Goal: Transaction & Acquisition: Purchase product/service

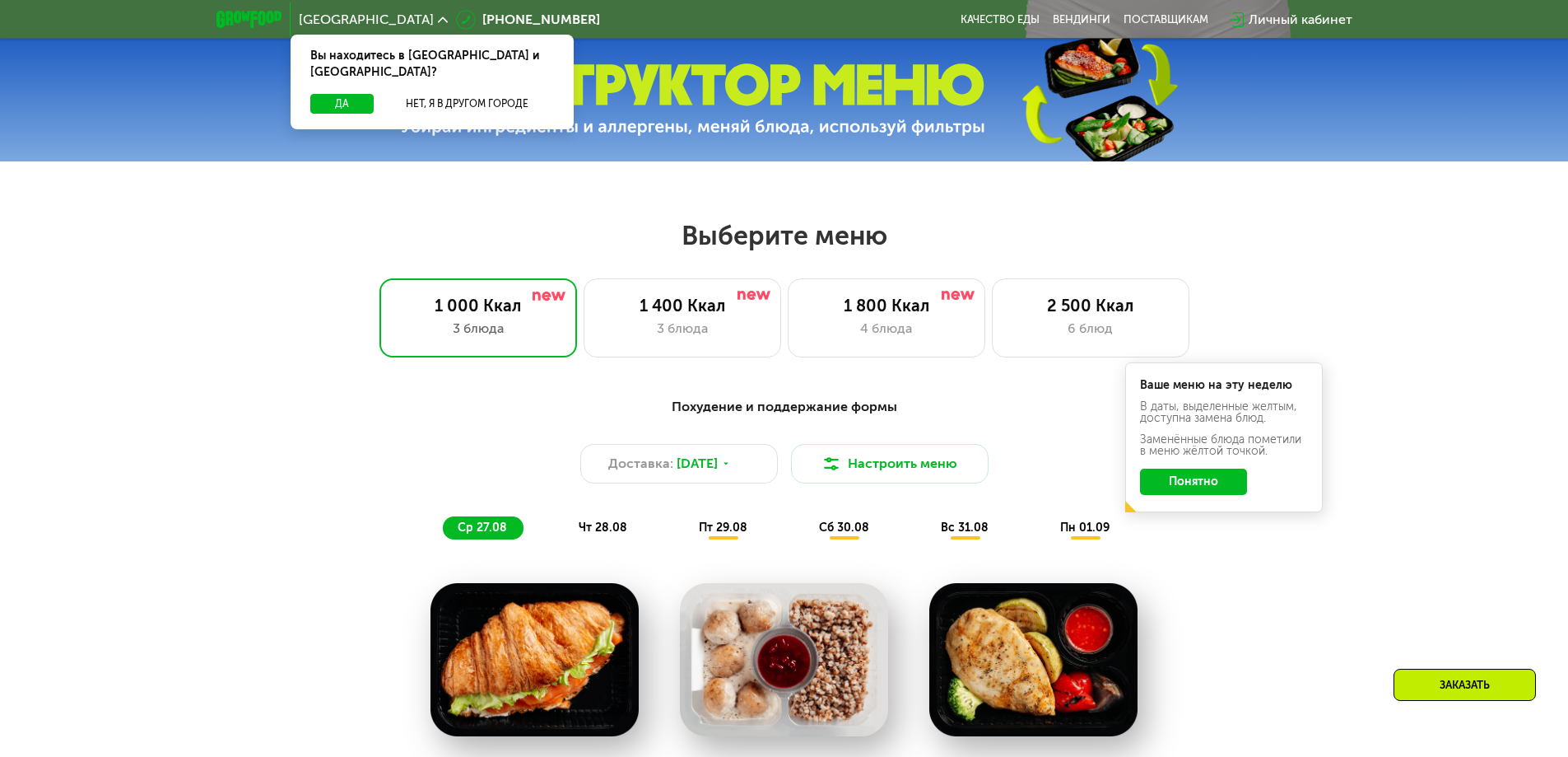
scroll to position [741, 0]
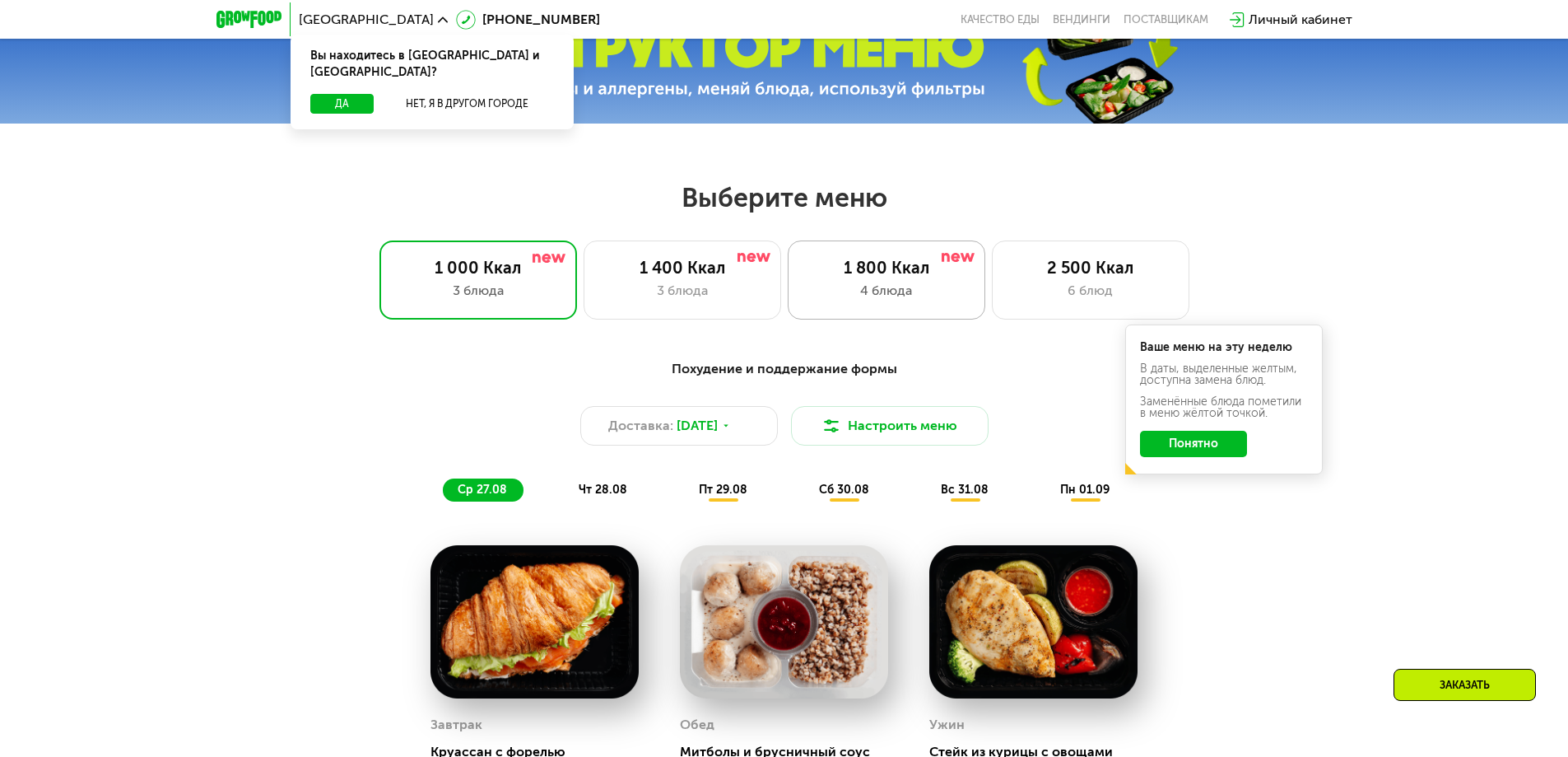
click at [862, 268] on div "1 800 Ккал" at bounding box center [886, 268] width 163 height 20
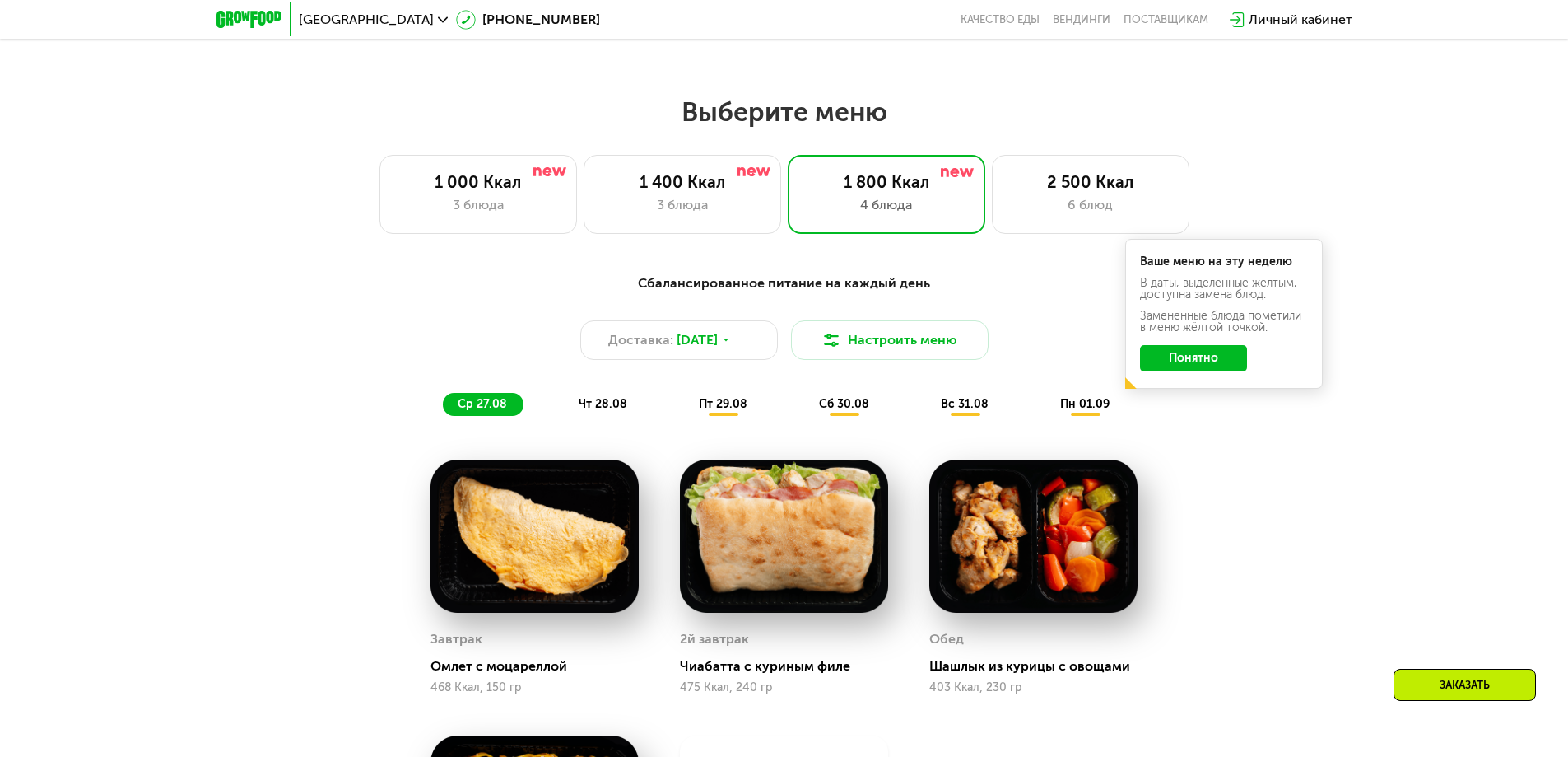
scroll to position [823, 0]
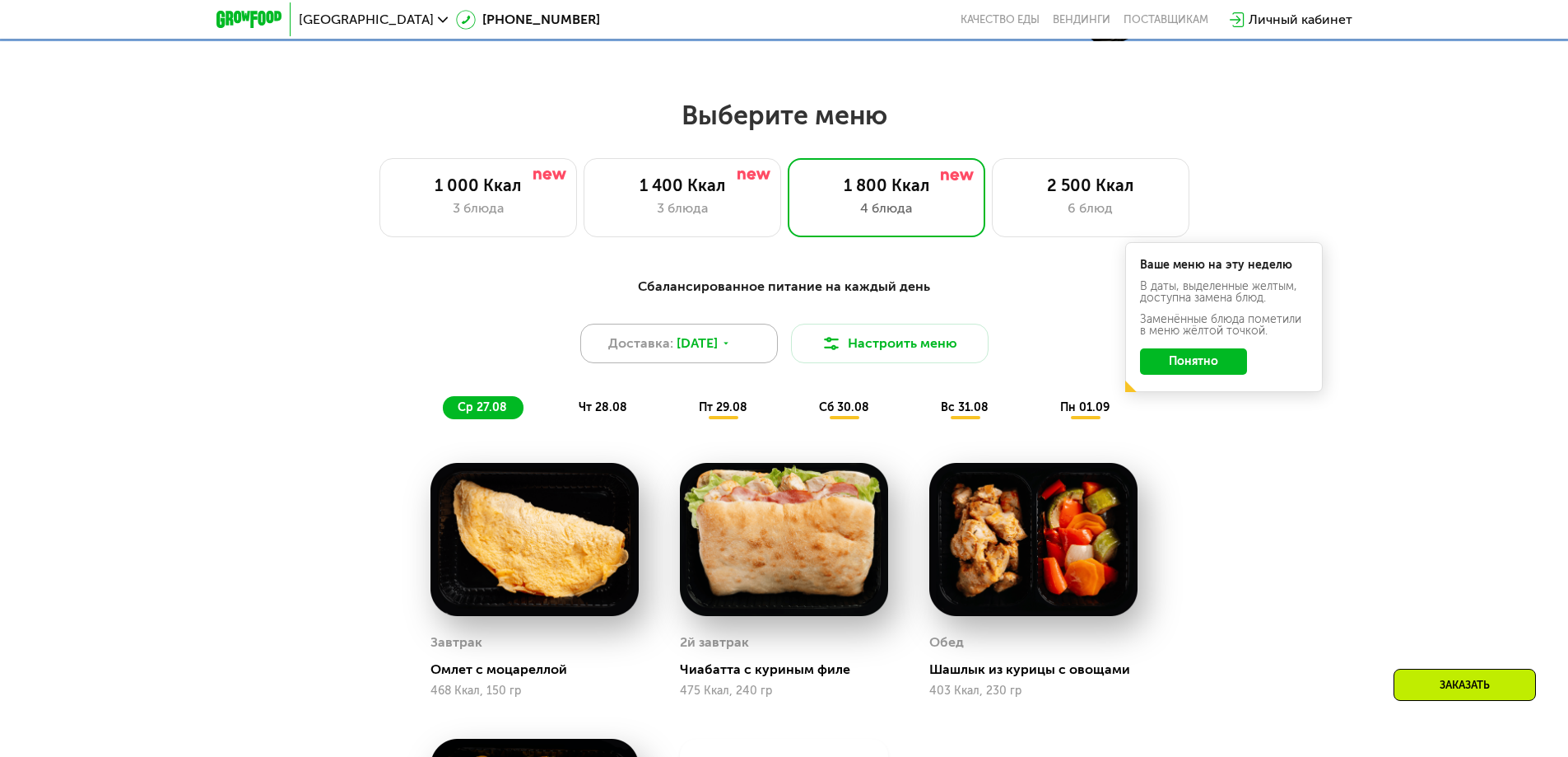
click at [718, 354] on span "[DATE]" at bounding box center [697, 344] width 41 height 20
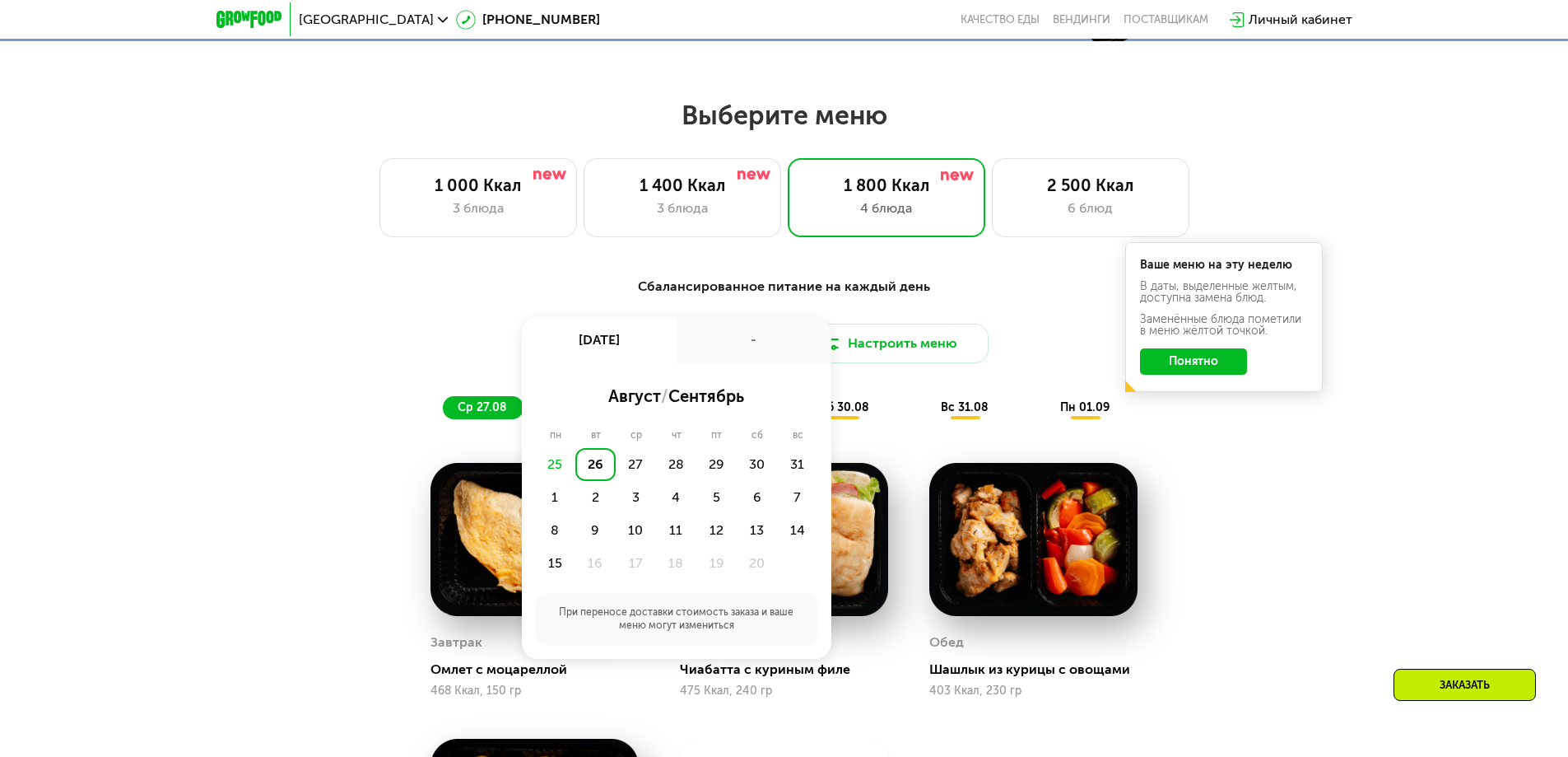
click at [1181, 459] on div "Сбалансированное питание на каждый день Доставка: [DATE] авг, вт - август / сен…" at bounding box center [785, 654] width 1015 height 776
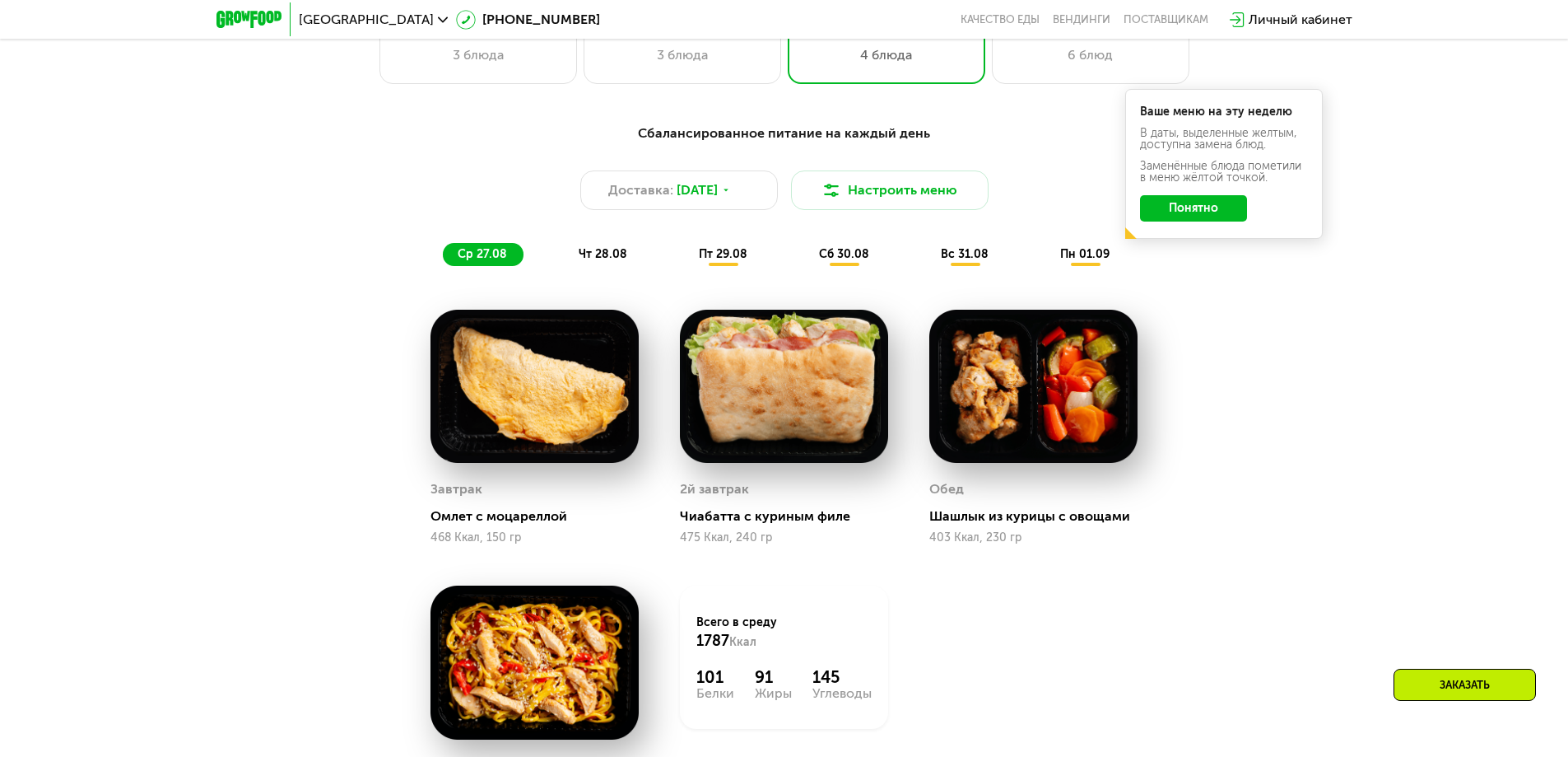
scroll to position [906, 0]
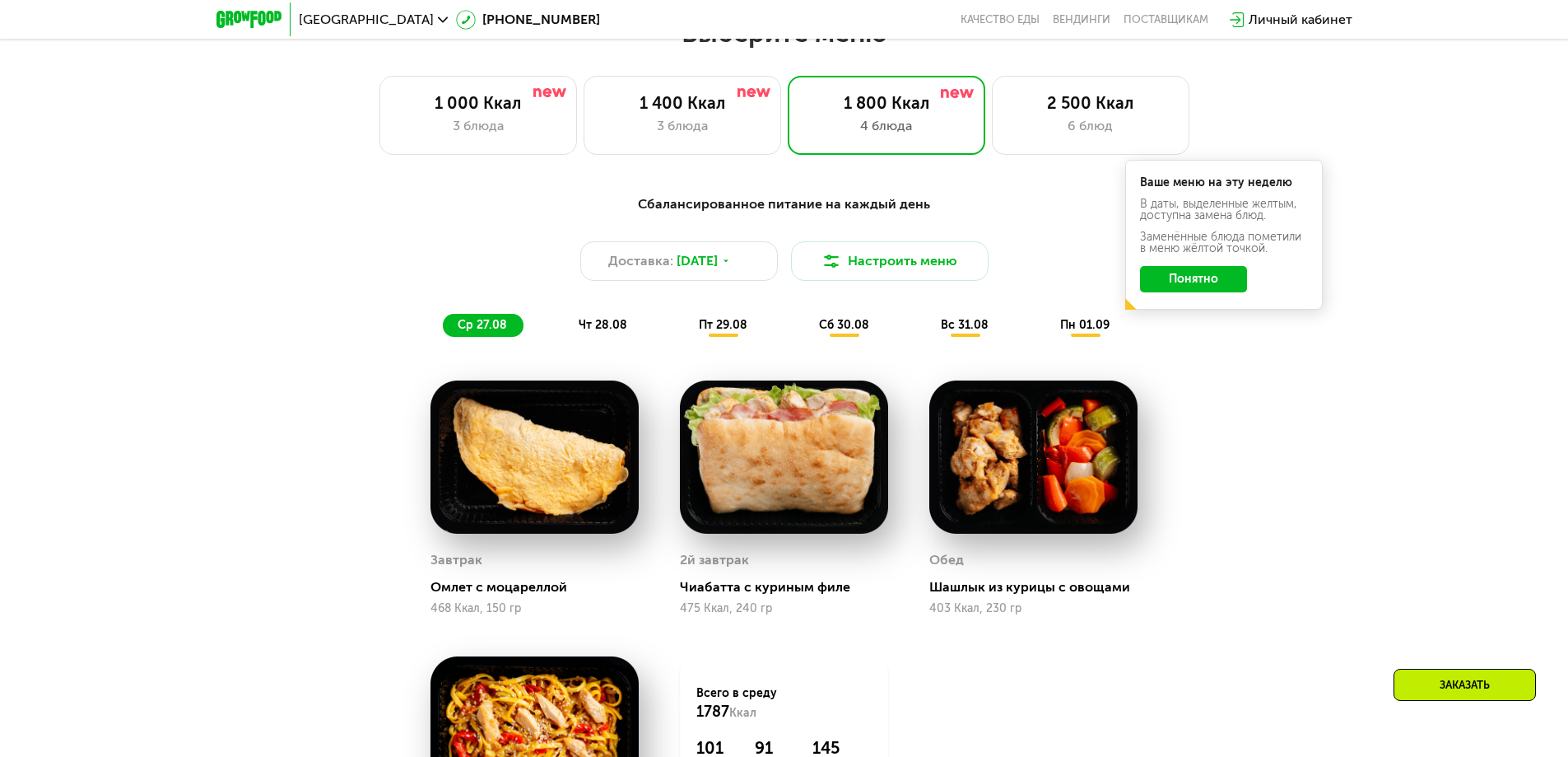
click at [616, 326] on span "чт 28.08" at bounding box center [603, 325] width 49 height 14
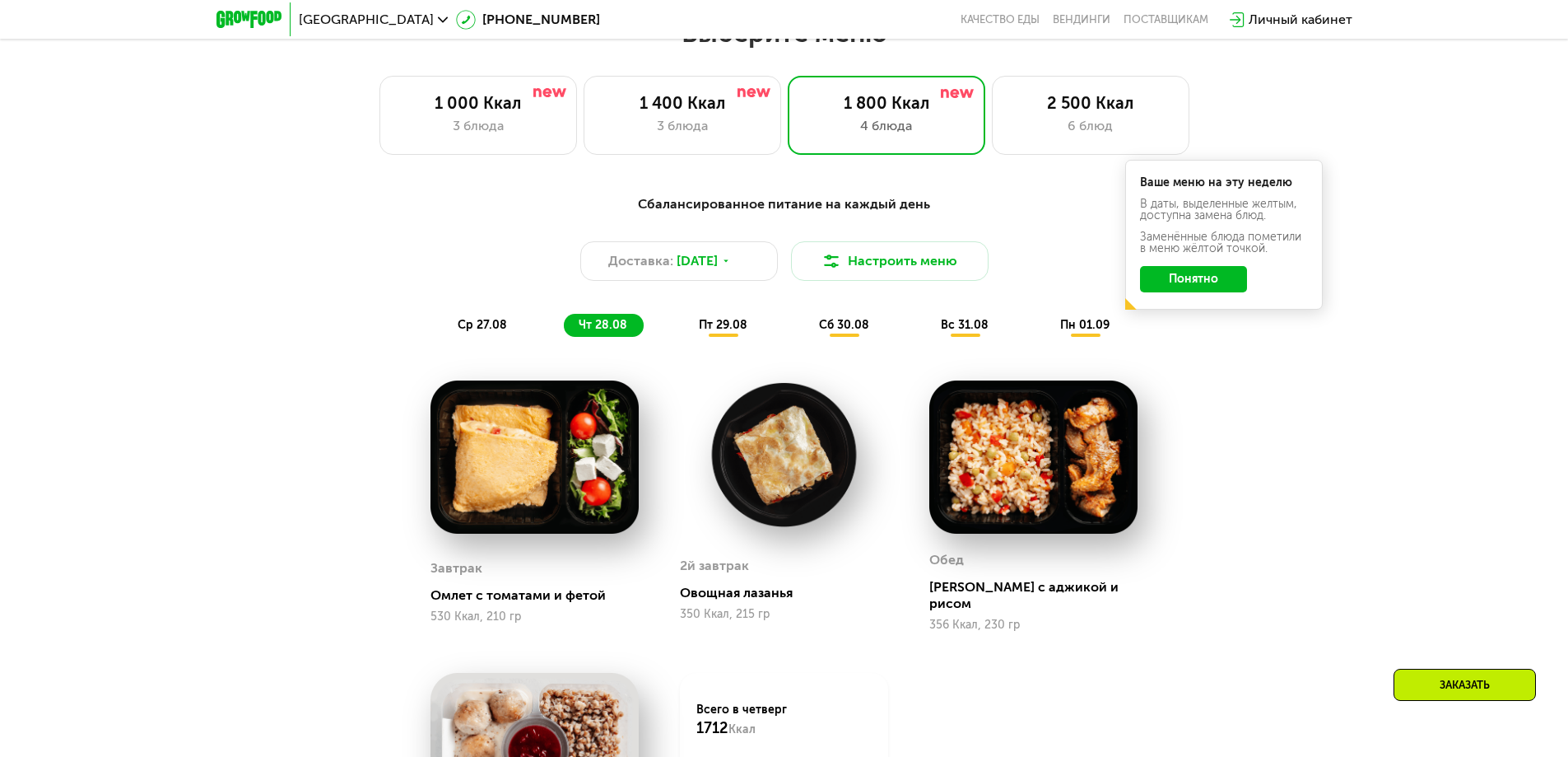
click at [708, 313] on div "Сбалансированное питание на каждый день Доставка: [DATE] Настроить меню ср 27.0…" at bounding box center [785, 266] width 975 height 143
click at [713, 328] on span "пт 29.08" at bounding box center [723, 325] width 49 height 14
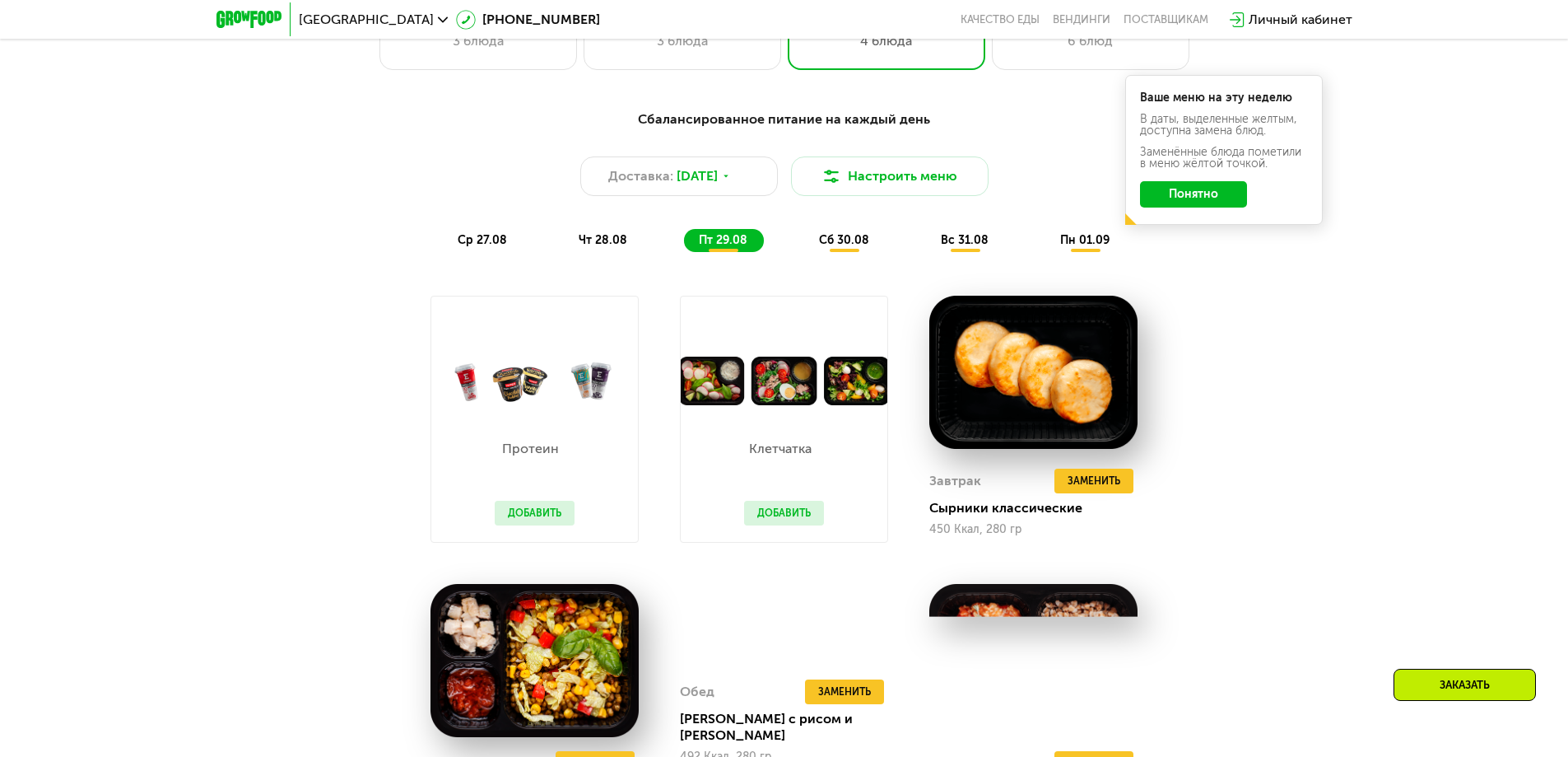
scroll to position [988, 0]
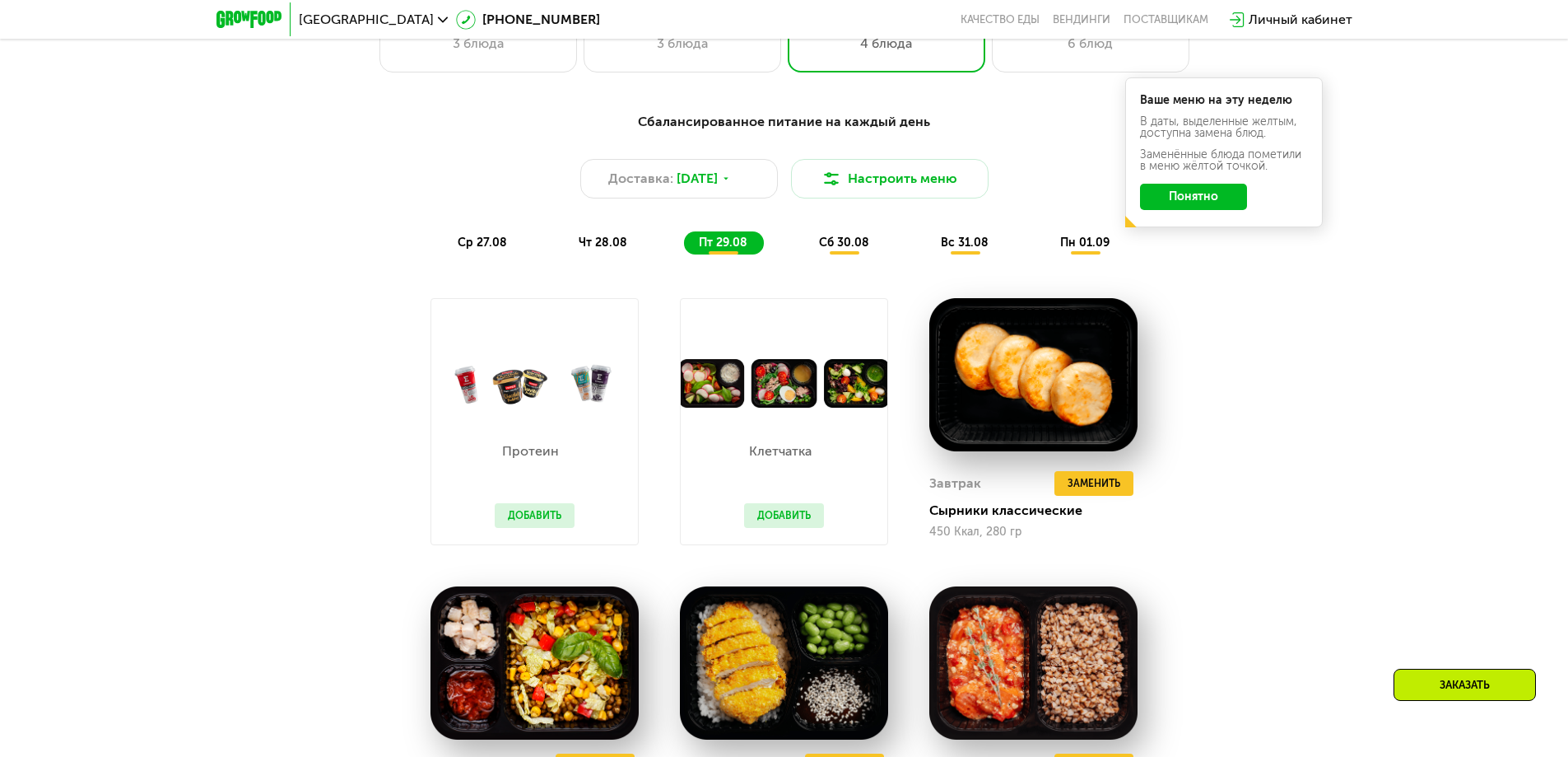
click at [976, 250] on span "вс 31.08" at bounding box center [965, 243] width 48 height 14
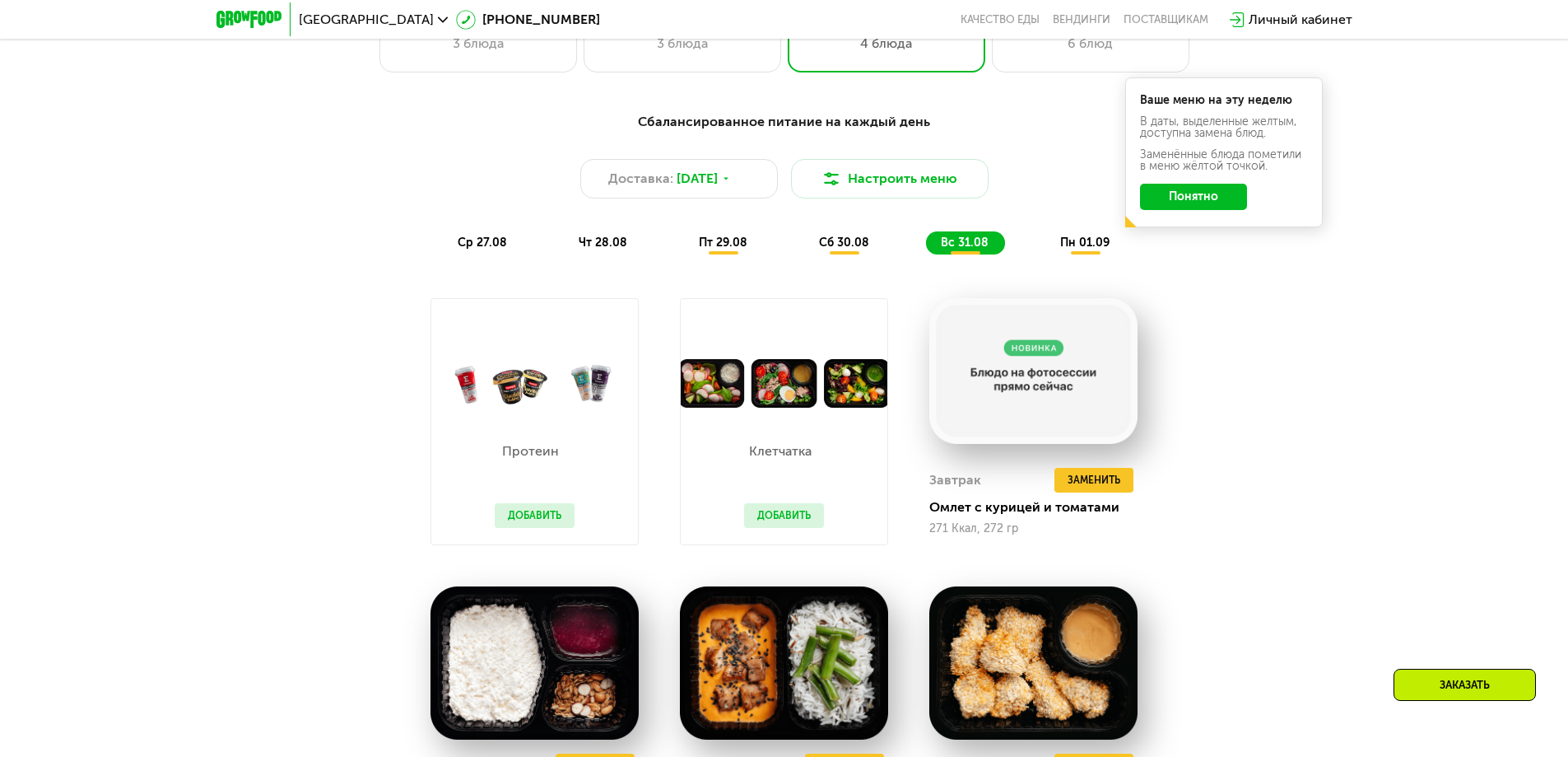
click at [1038, 255] on div "ср 27.08 чт 28.08 пт 29.08 сб 30.08 вс 31.08 пн 01.09" at bounding box center [784, 243] width 683 height 23
click at [1051, 264] on div "Сбалансированное питание на каждый день Доставка: [DATE] Настроить меню ср 27.0…" at bounding box center [785, 183] width 995 height 162
click at [1067, 262] on div "Сбалансированное питание на каждый день Доставка: [DATE] Настроить меню ср 27.0…" at bounding box center [785, 183] width 995 height 162
click at [1068, 250] on span "пн 01.09" at bounding box center [1085, 243] width 49 height 14
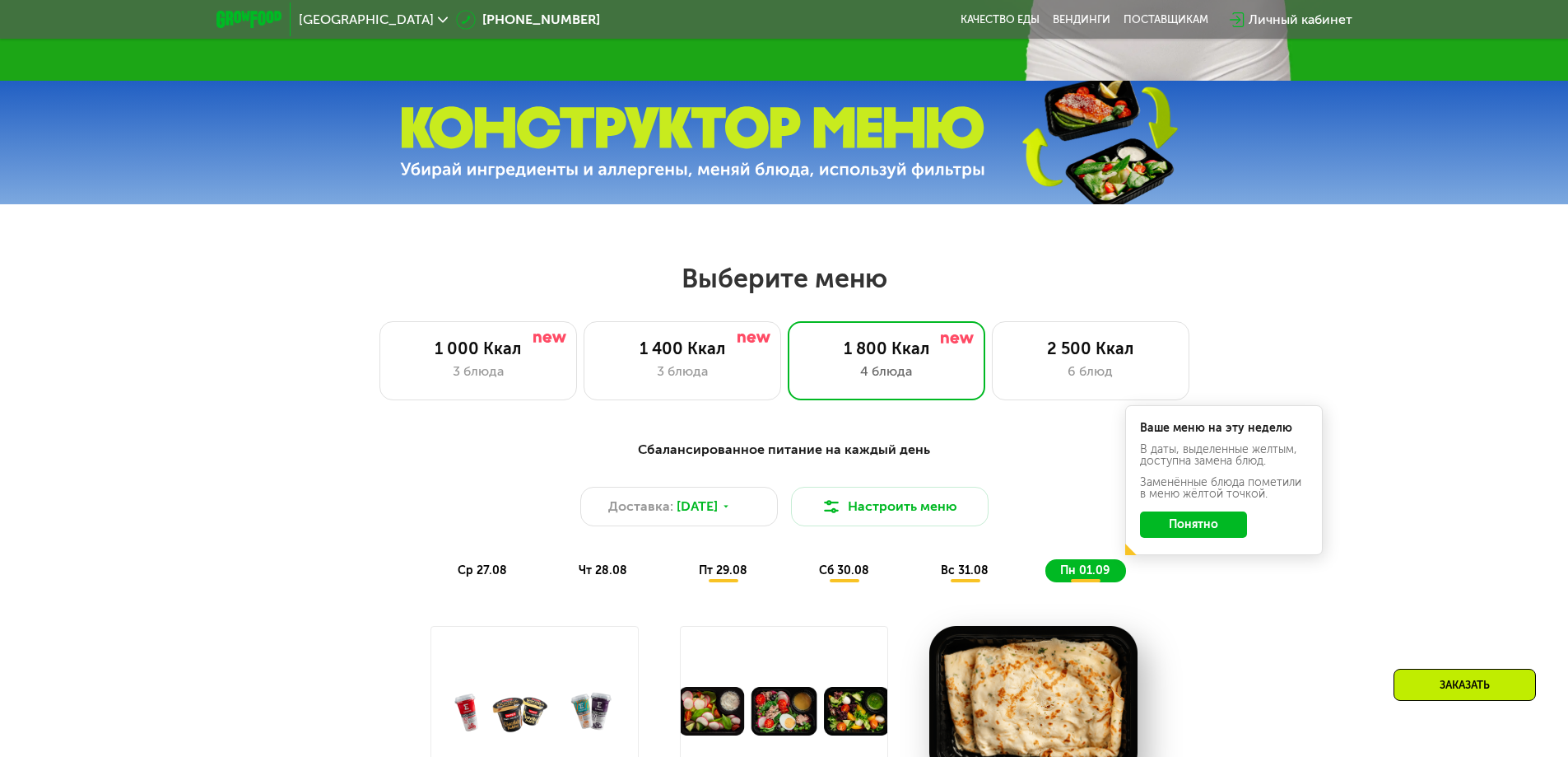
scroll to position [658, 0]
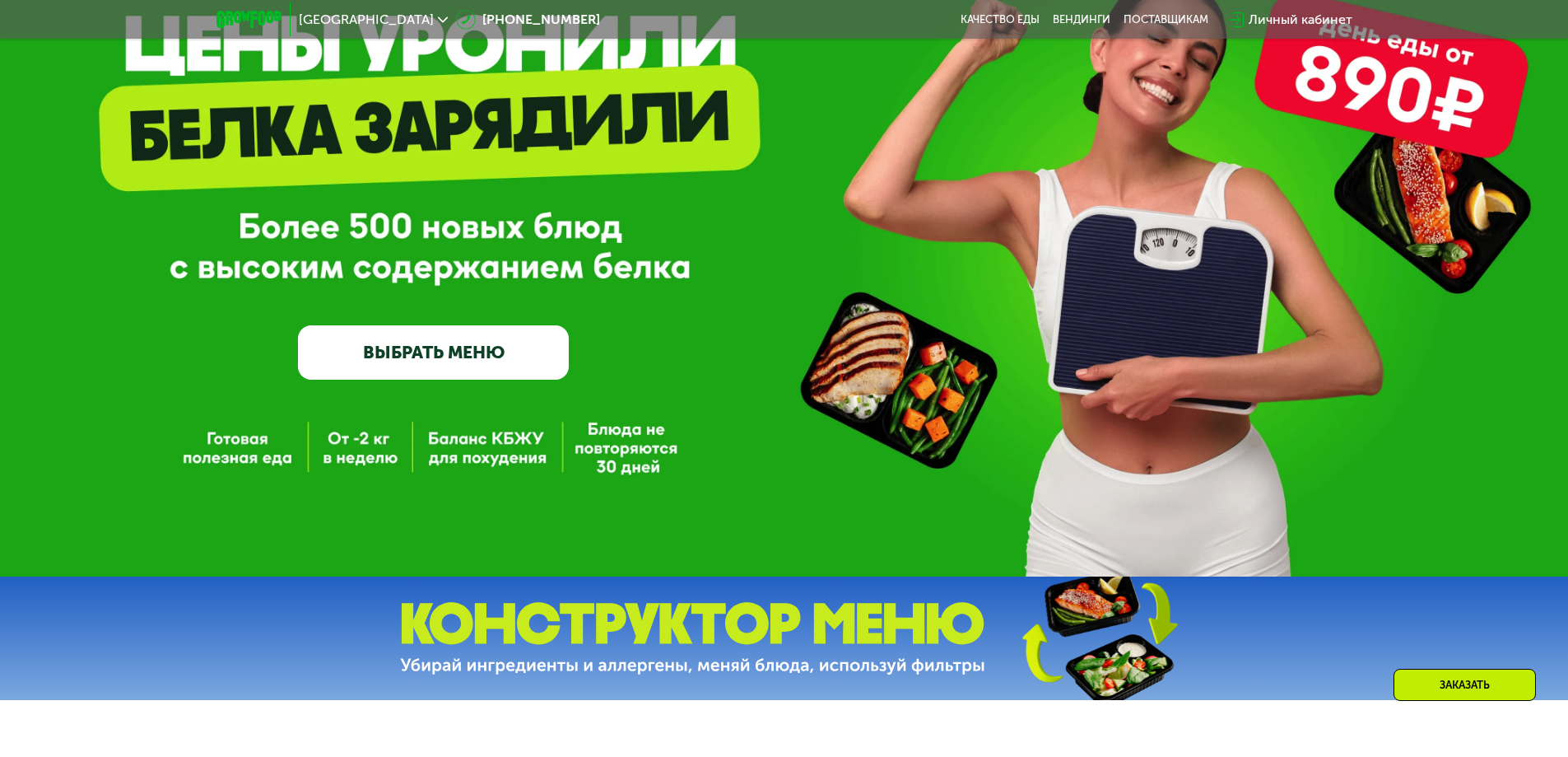
click at [520, 352] on link "ВЫБРАТЬ МЕНЮ" at bounding box center [432, 353] width 271 height 54
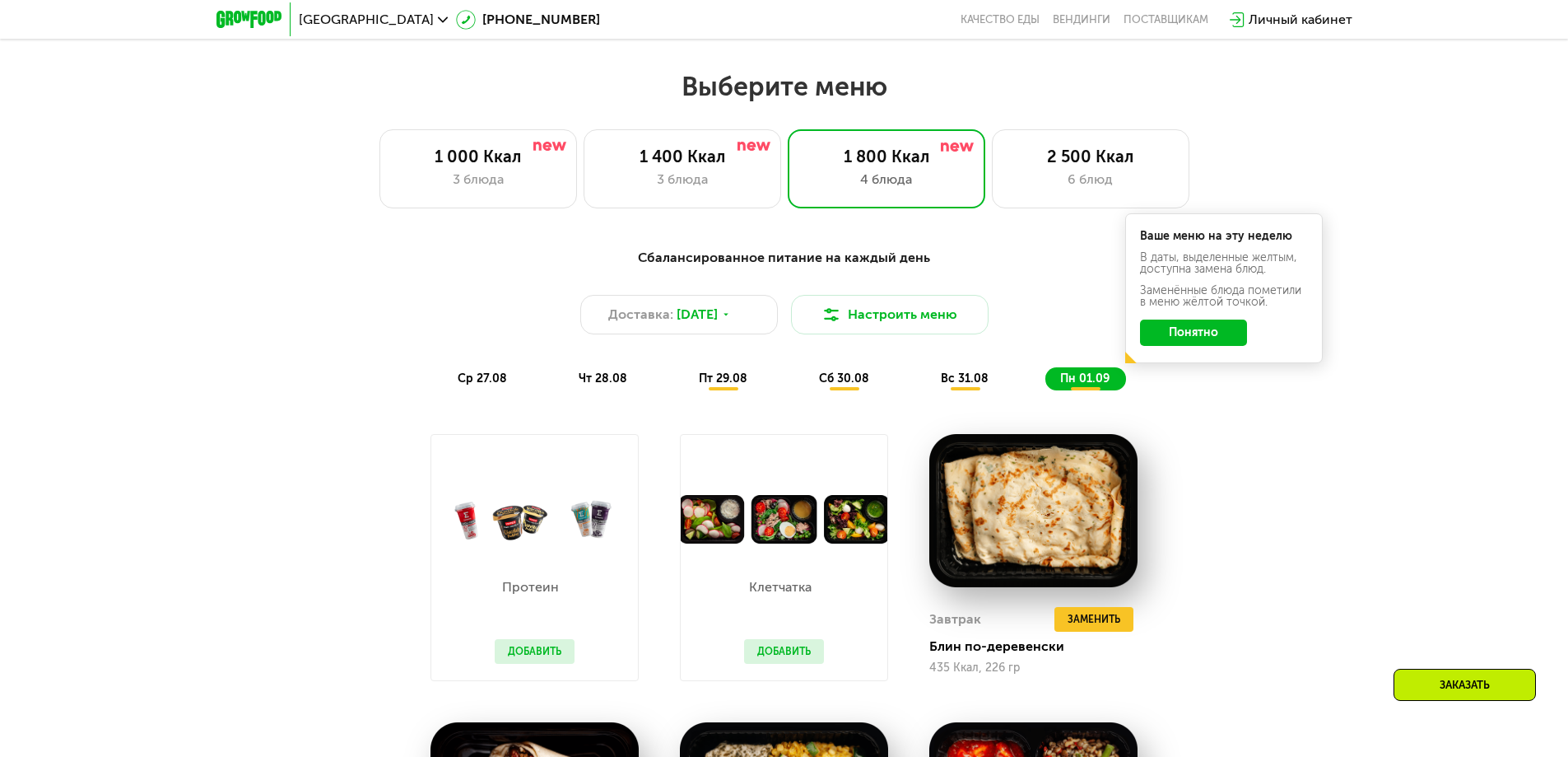
scroll to position [889, 0]
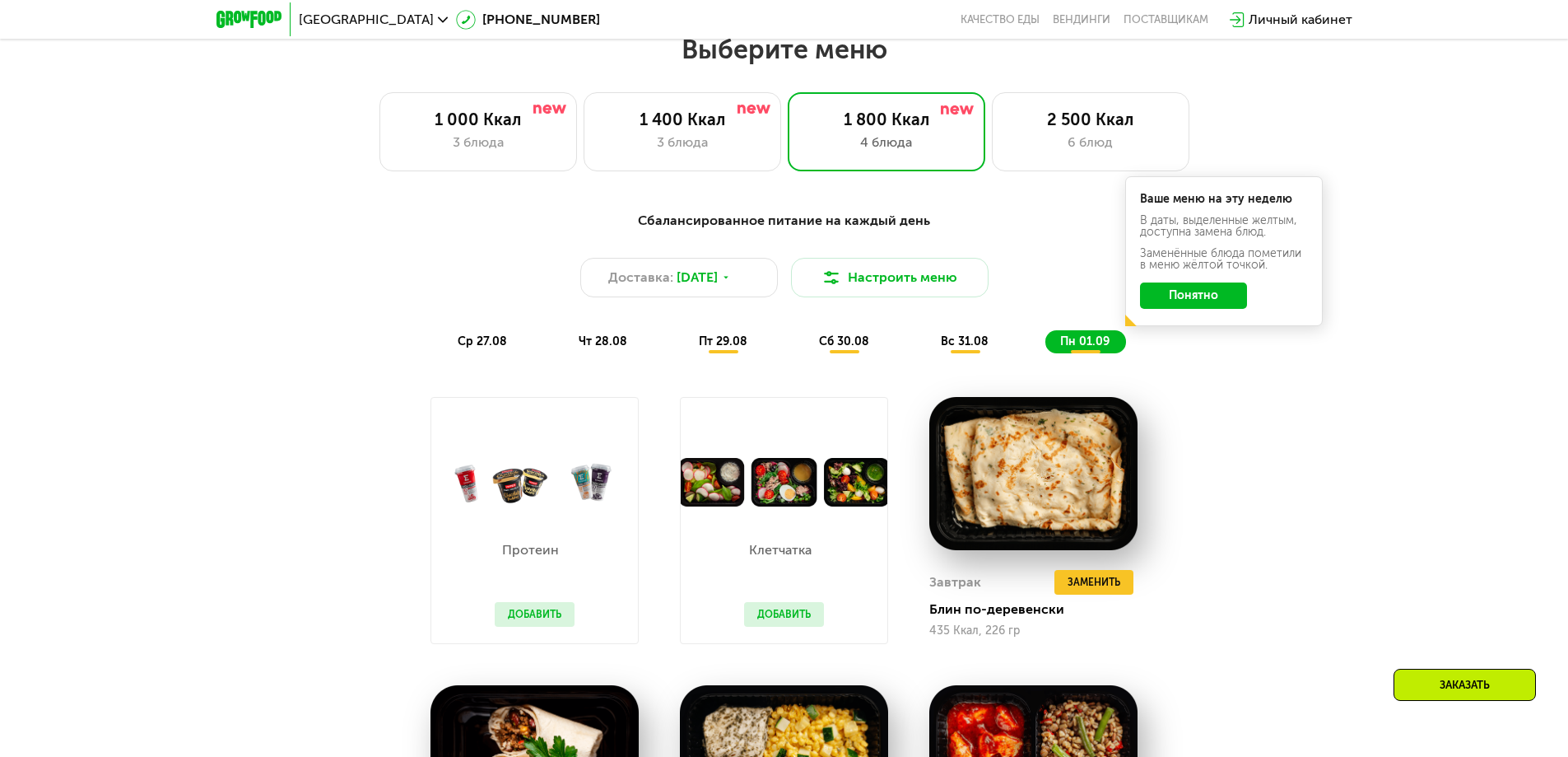
click at [492, 349] on span "ср 27.08" at bounding box center [481, 342] width 49 height 14
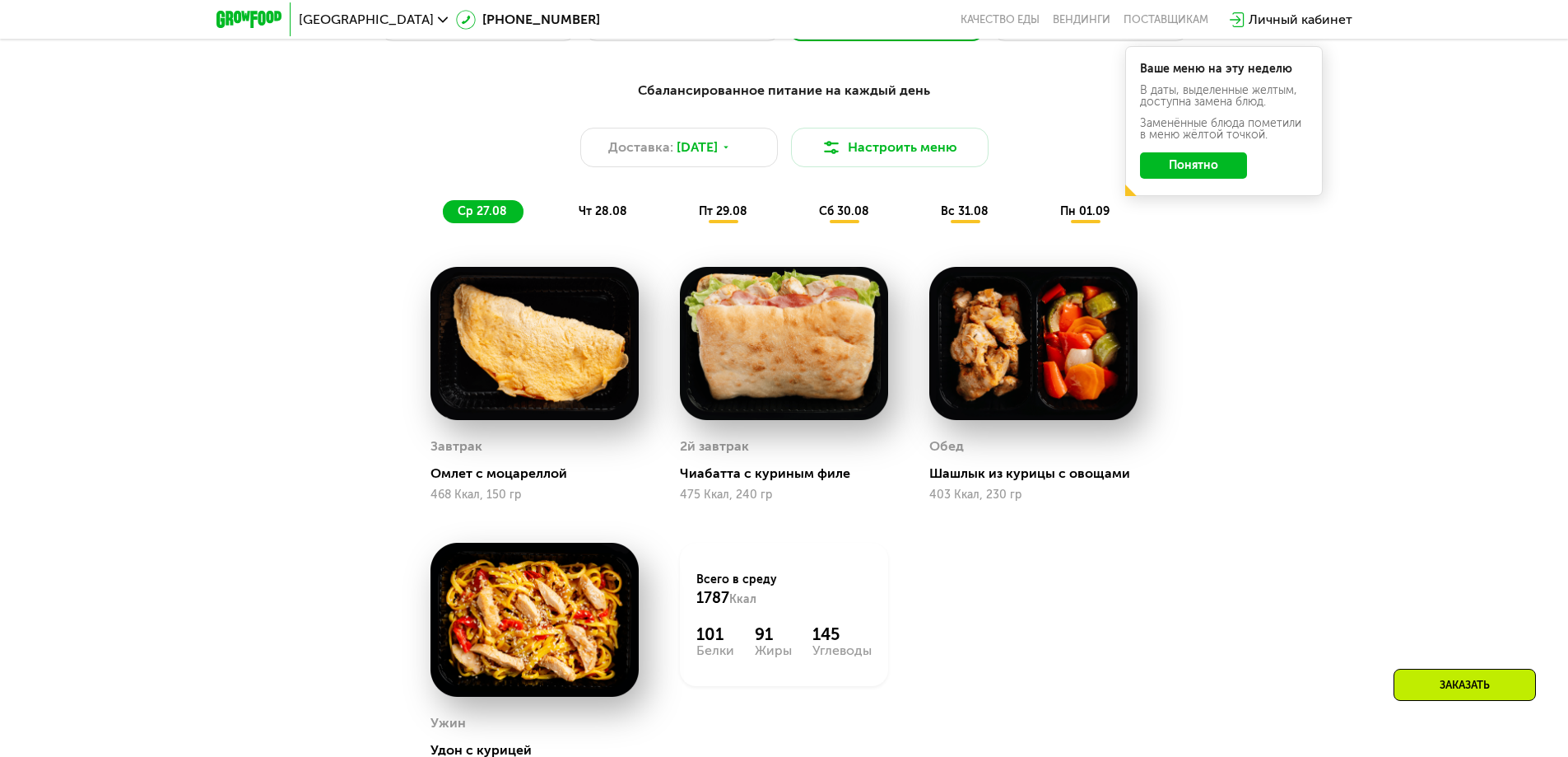
scroll to position [972, 0]
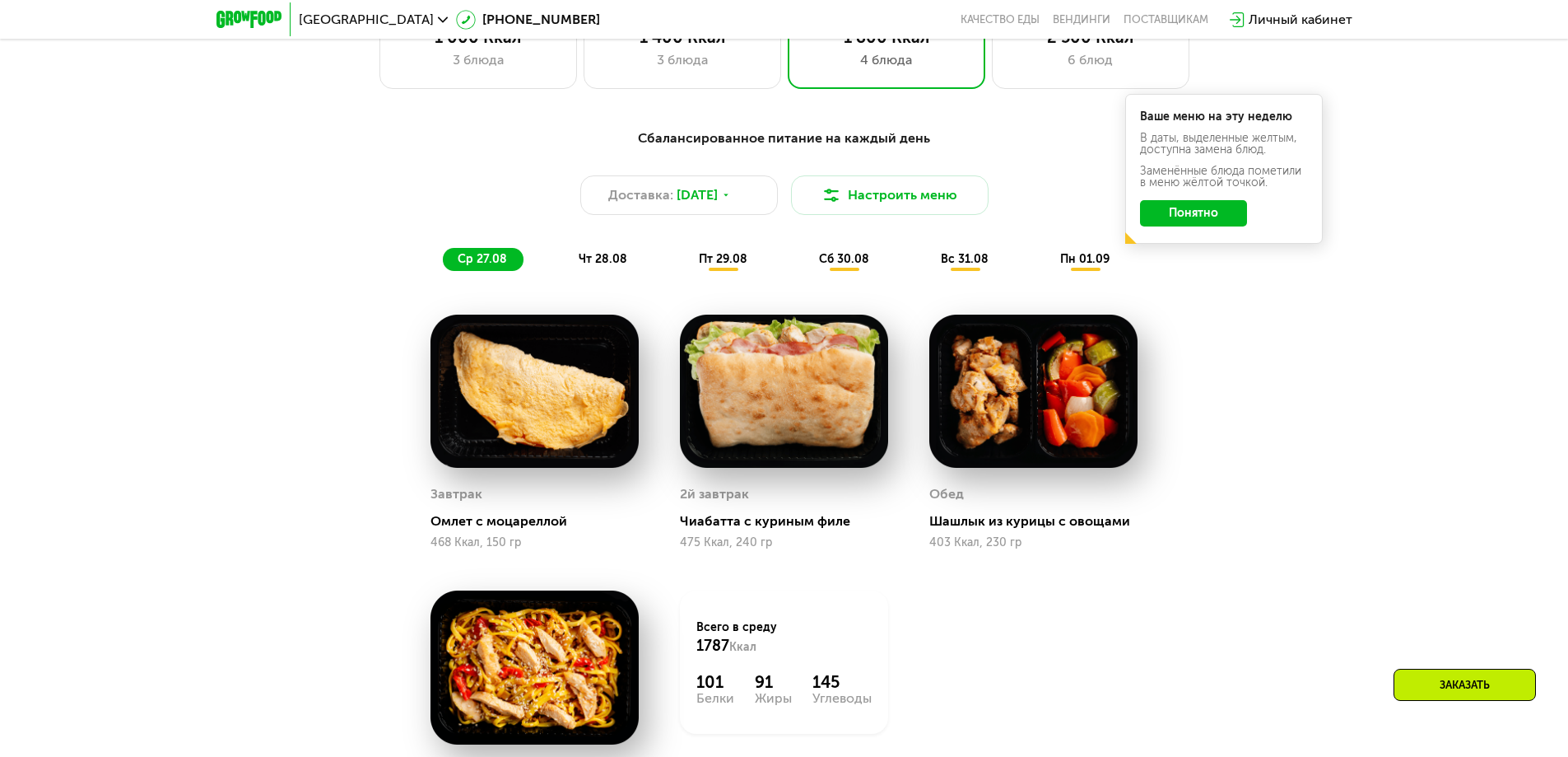
click at [880, 178] on div "Сбалансированное питание на каждый день Доставка: [DATE] Настроить меню ср 27.0…" at bounding box center [785, 200] width 975 height 143
click at [873, 191] on button "Настроить меню" at bounding box center [890, 196] width 198 height 40
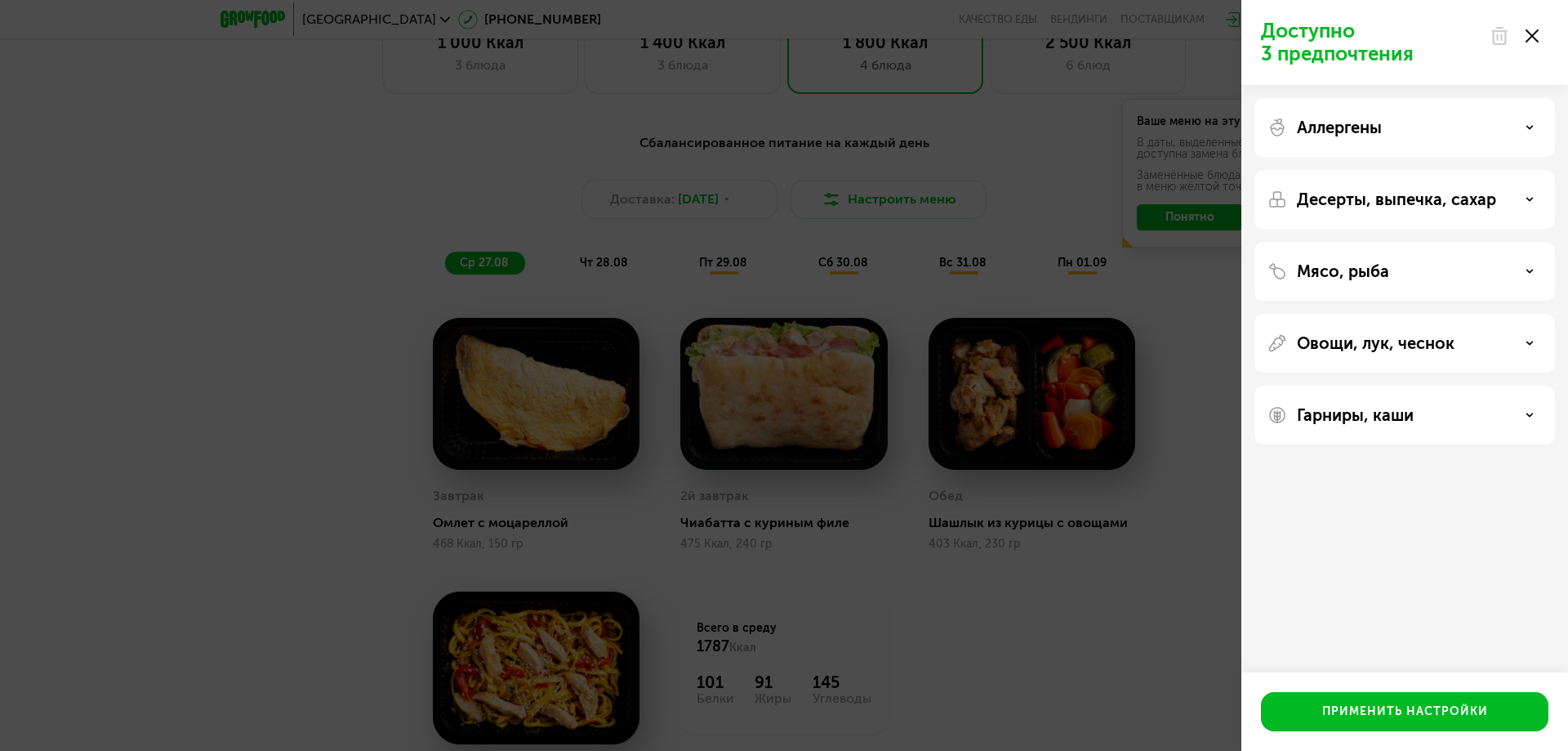
click at [1340, 272] on p "Мясо, рыба" at bounding box center [1342, 271] width 92 height 20
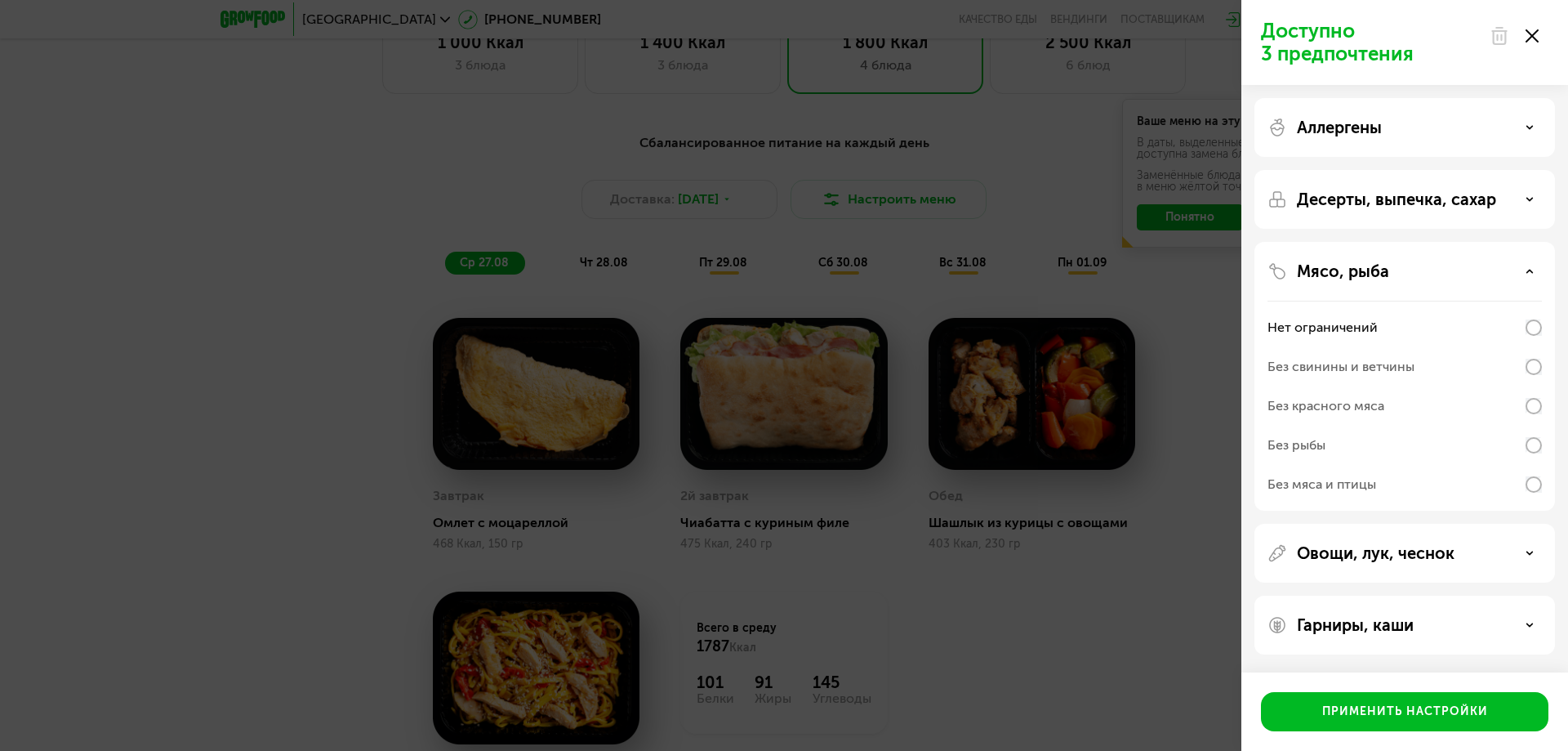
click at [1347, 242] on div "Десерты, выпечка, сахар" at bounding box center [1404, 376] width 300 height 268
click at [1344, 242] on div "Десерты, выпечка, сахар" at bounding box center [1404, 376] width 300 height 268
click at [1050, 502] on div "Доступно 3 предпочтения Аллергены Десерты, выпечка, сахар Мясо, рыба Нет ограни…" at bounding box center [784, 376] width 1568 height 751
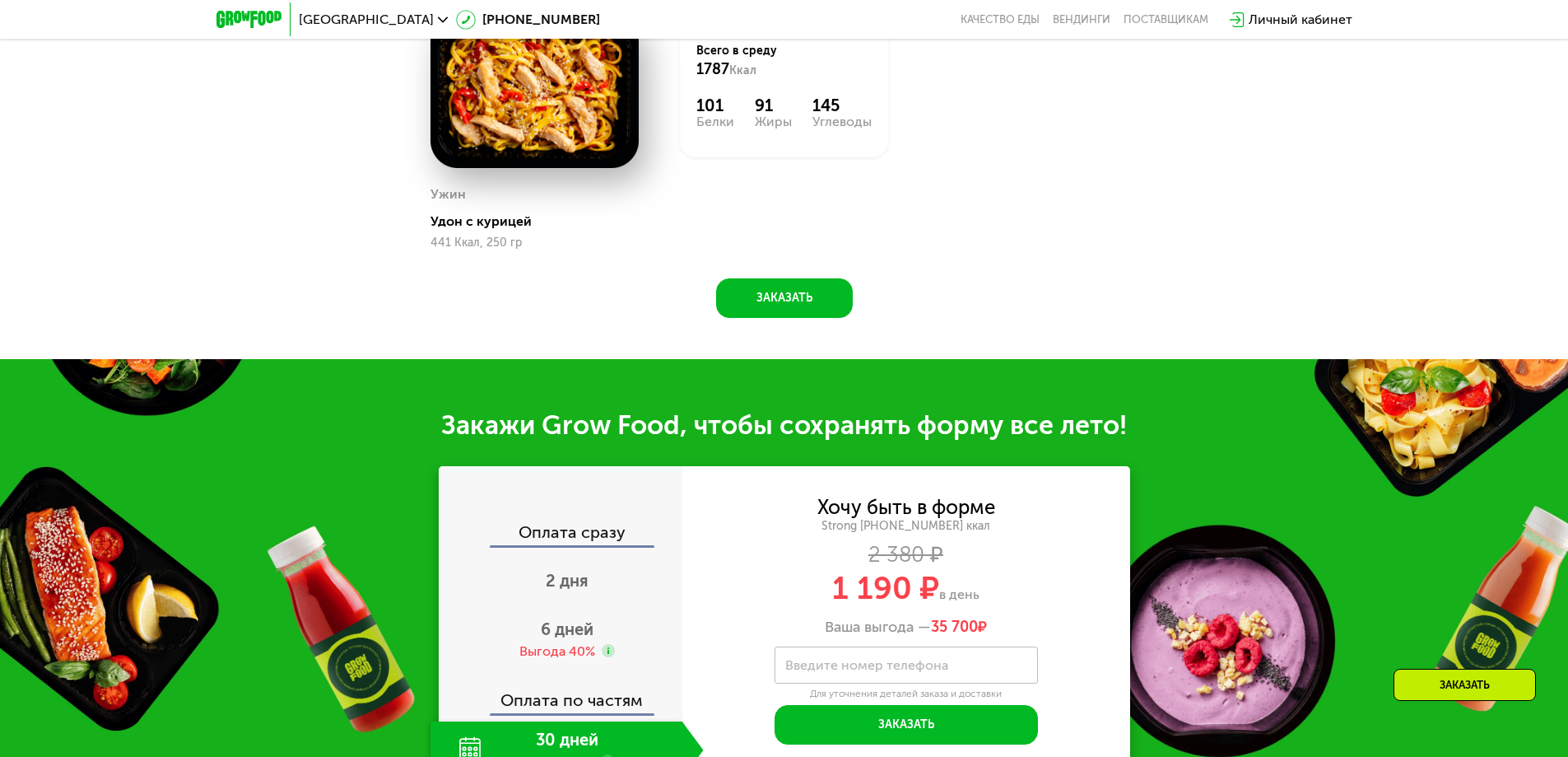
scroll to position [1795, 0]
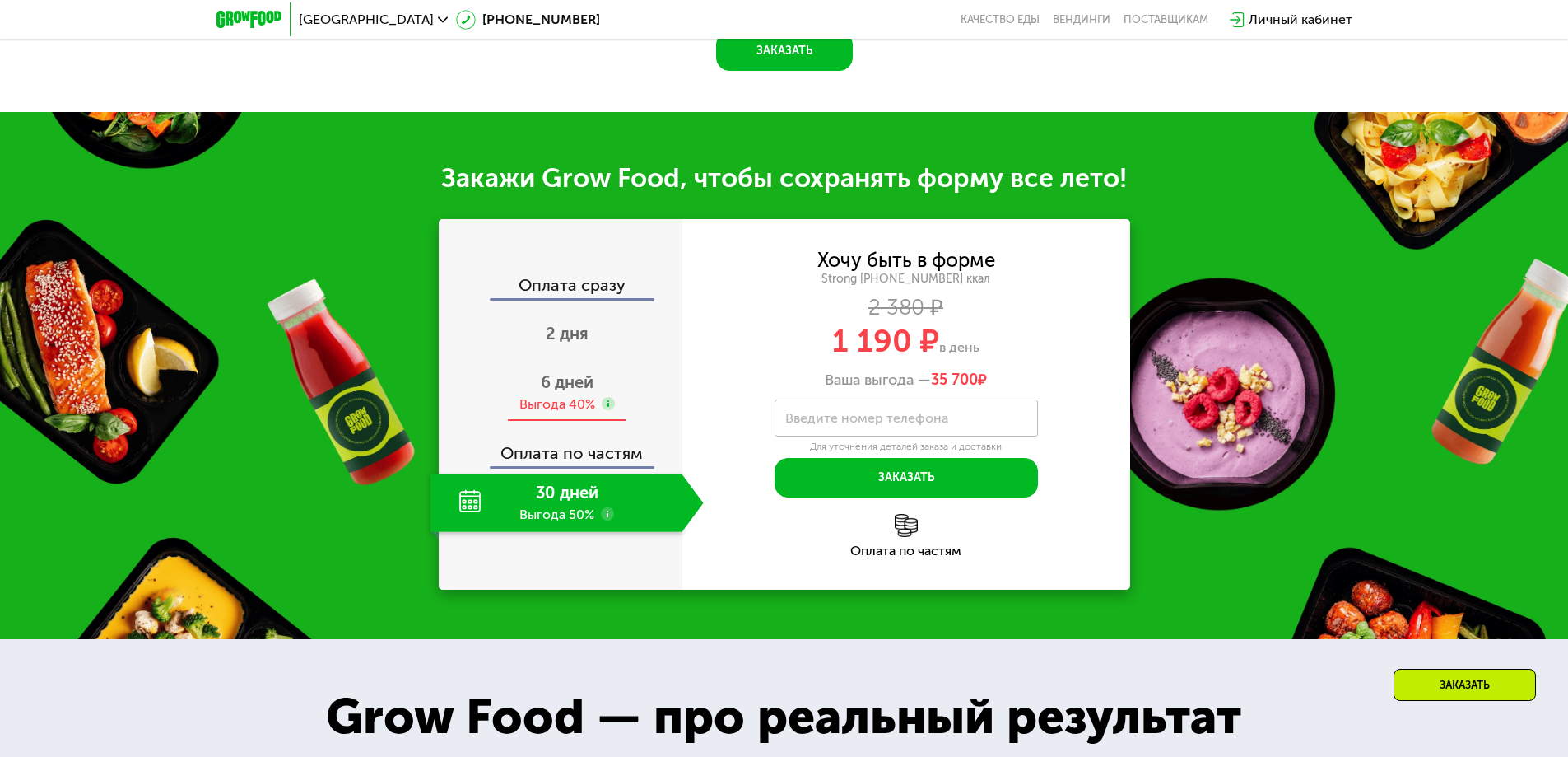
click at [554, 397] on div "6 дней Выгода 40%" at bounding box center [567, 392] width 274 height 58
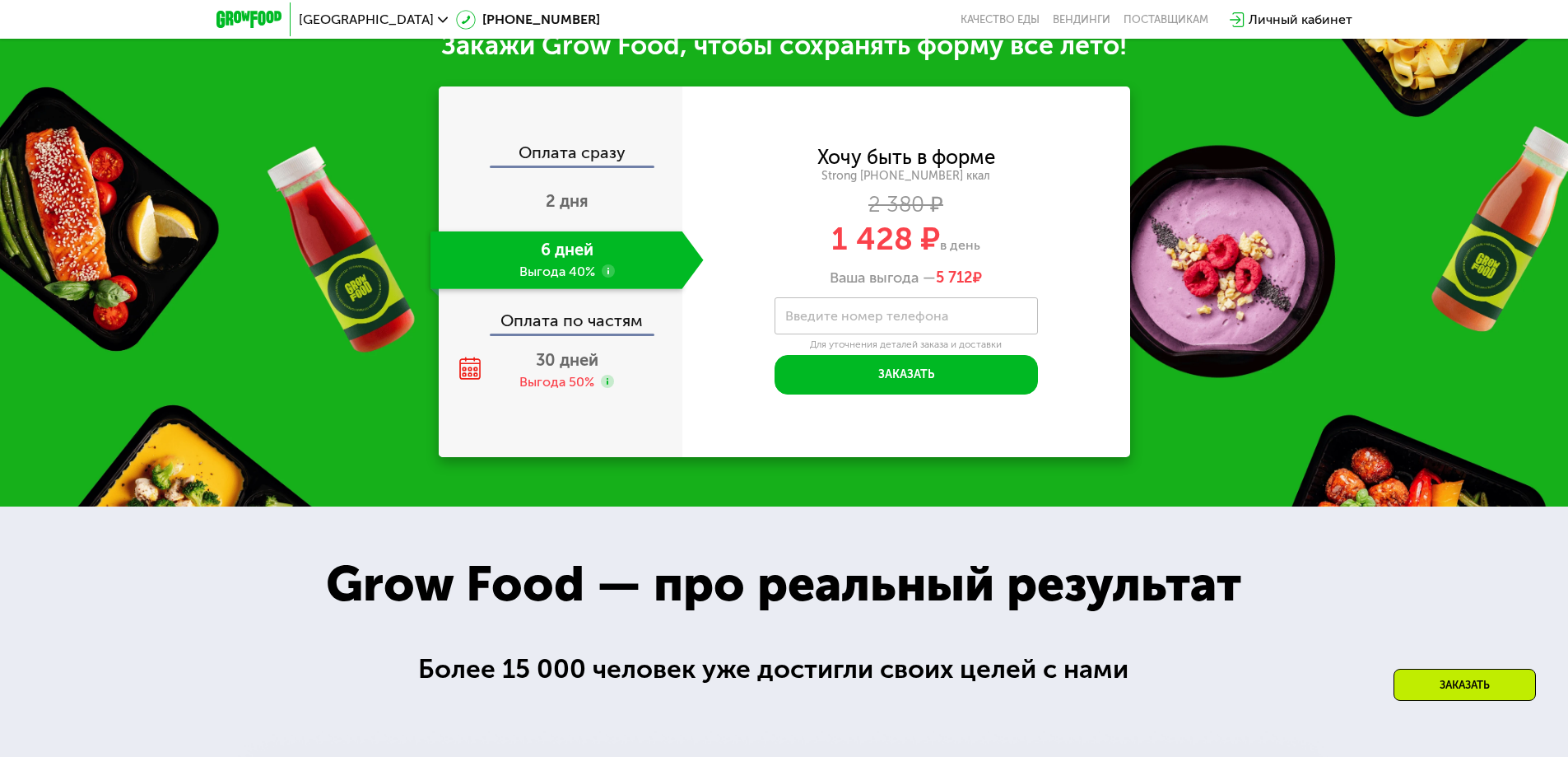
scroll to position [1959, 0]
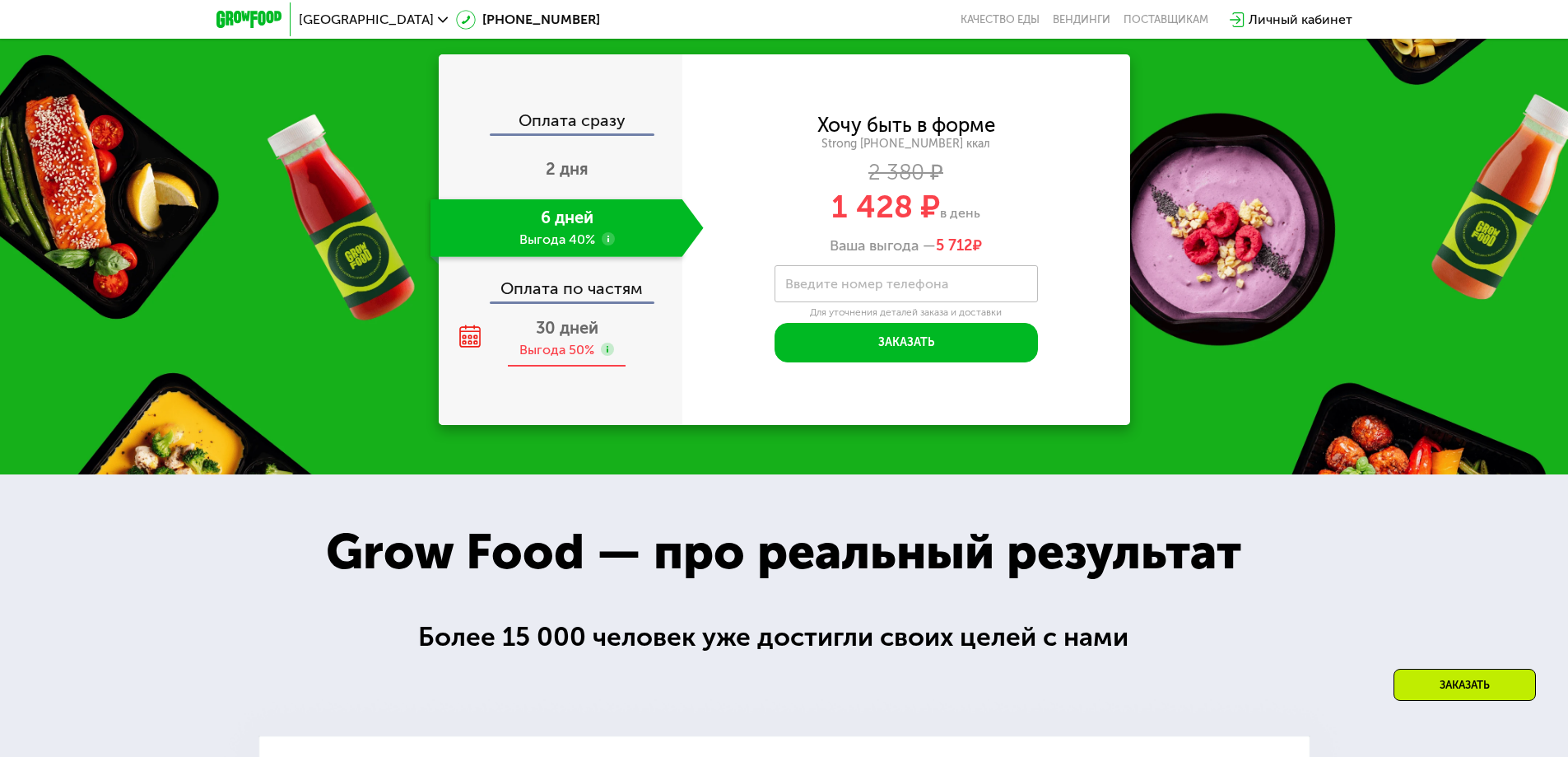
click at [570, 347] on div "Выгода 50%" at bounding box center [556, 350] width 75 height 18
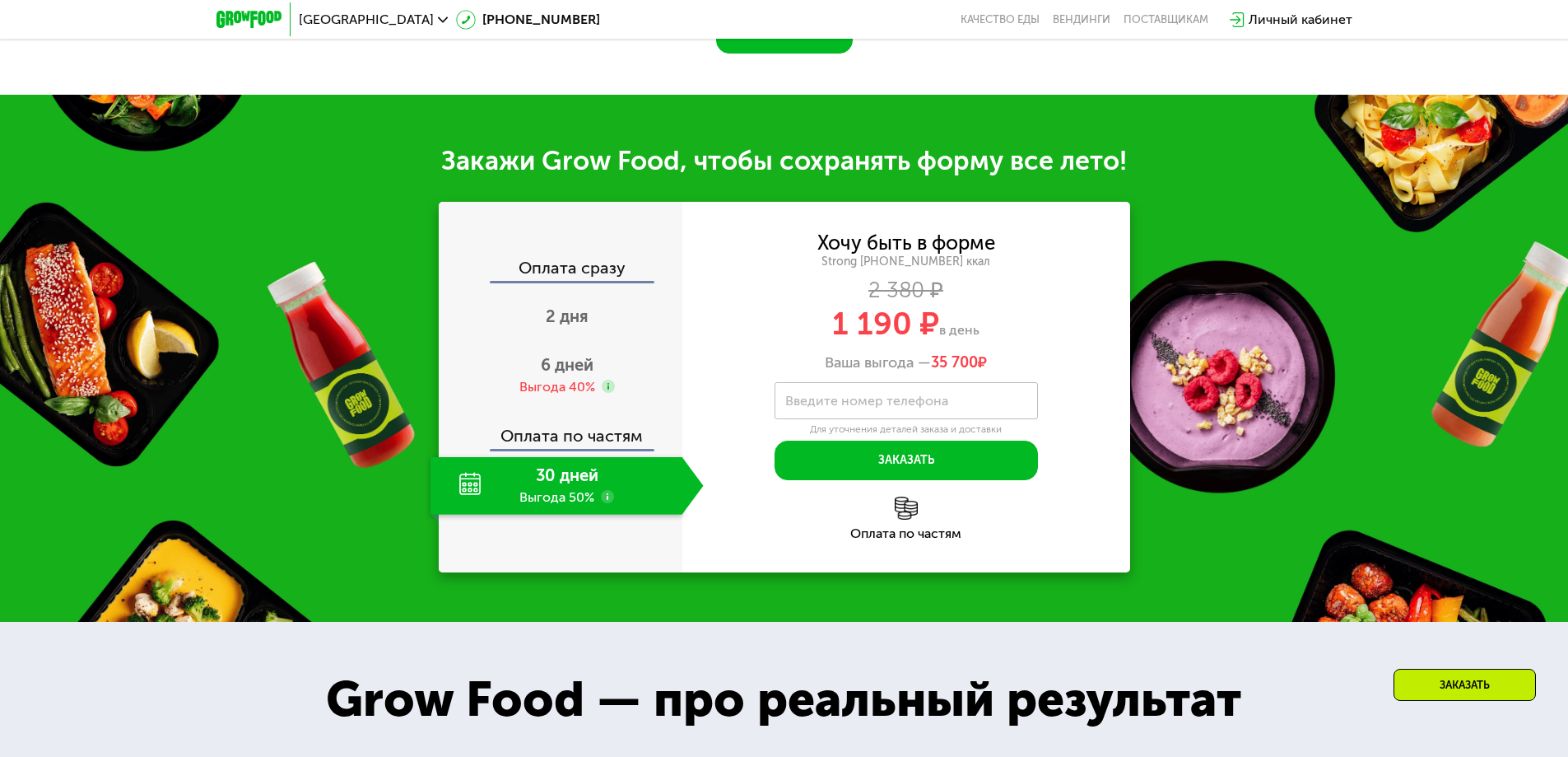
scroll to position [1795, 0]
